Goal: Check status: Check status

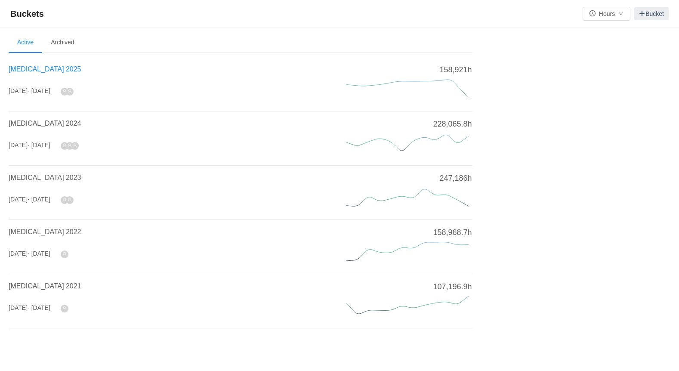
click at [31, 67] on span "[MEDICAL_DATA] 2025" at bounding box center [45, 68] width 72 height 7
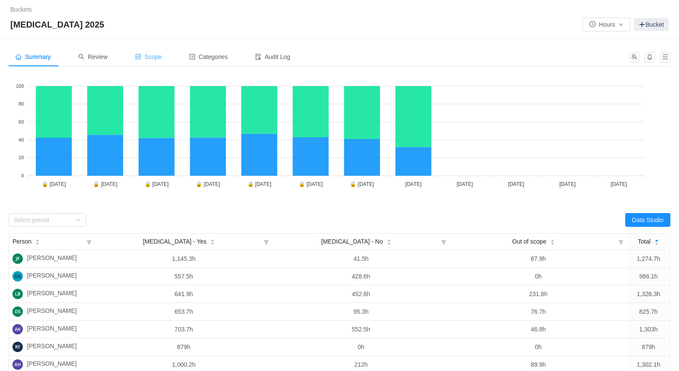
click at [155, 58] on span "Scope" at bounding box center [148, 56] width 27 height 7
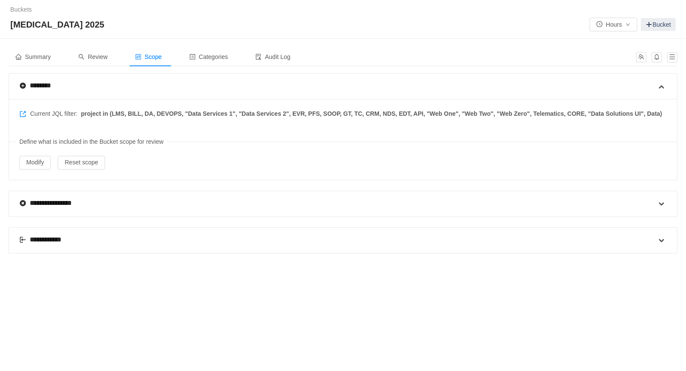
click at [43, 237] on div "**********" at bounding box center [44, 240] width 50 height 10
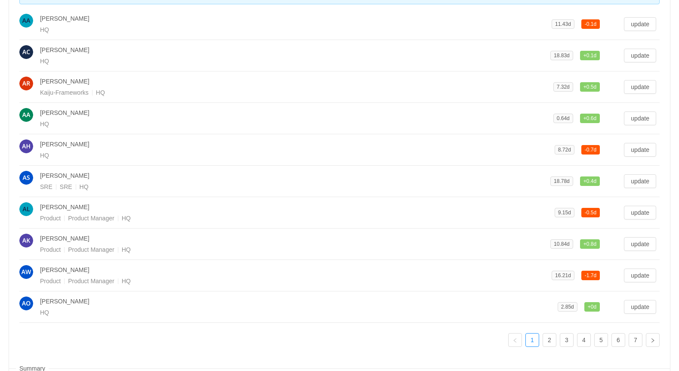
scroll to position [329, 0]
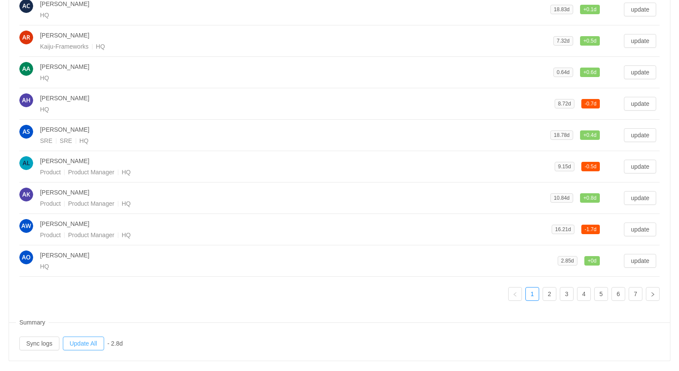
click at [84, 337] on button "Update All" at bounding box center [83, 344] width 41 height 14
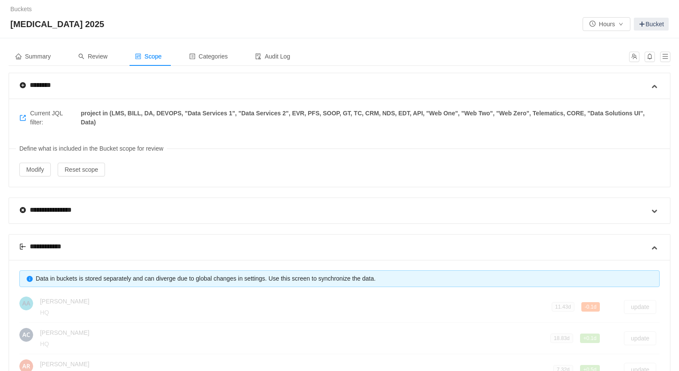
scroll to position [0, 0]
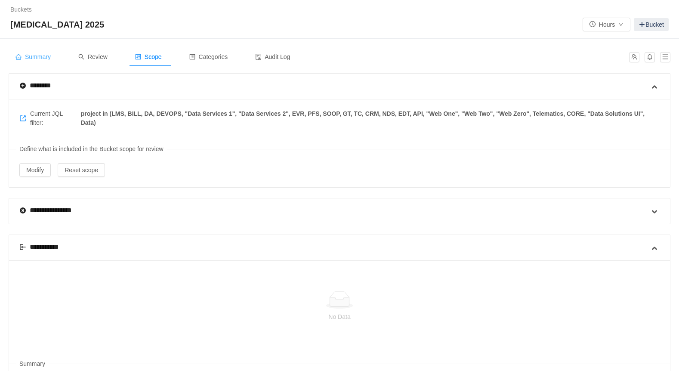
click at [37, 56] on span "Summary" at bounding box center [32, 56] width 35 height 7
